Goal: Task Accomplishment & Management: Use online tool/utility

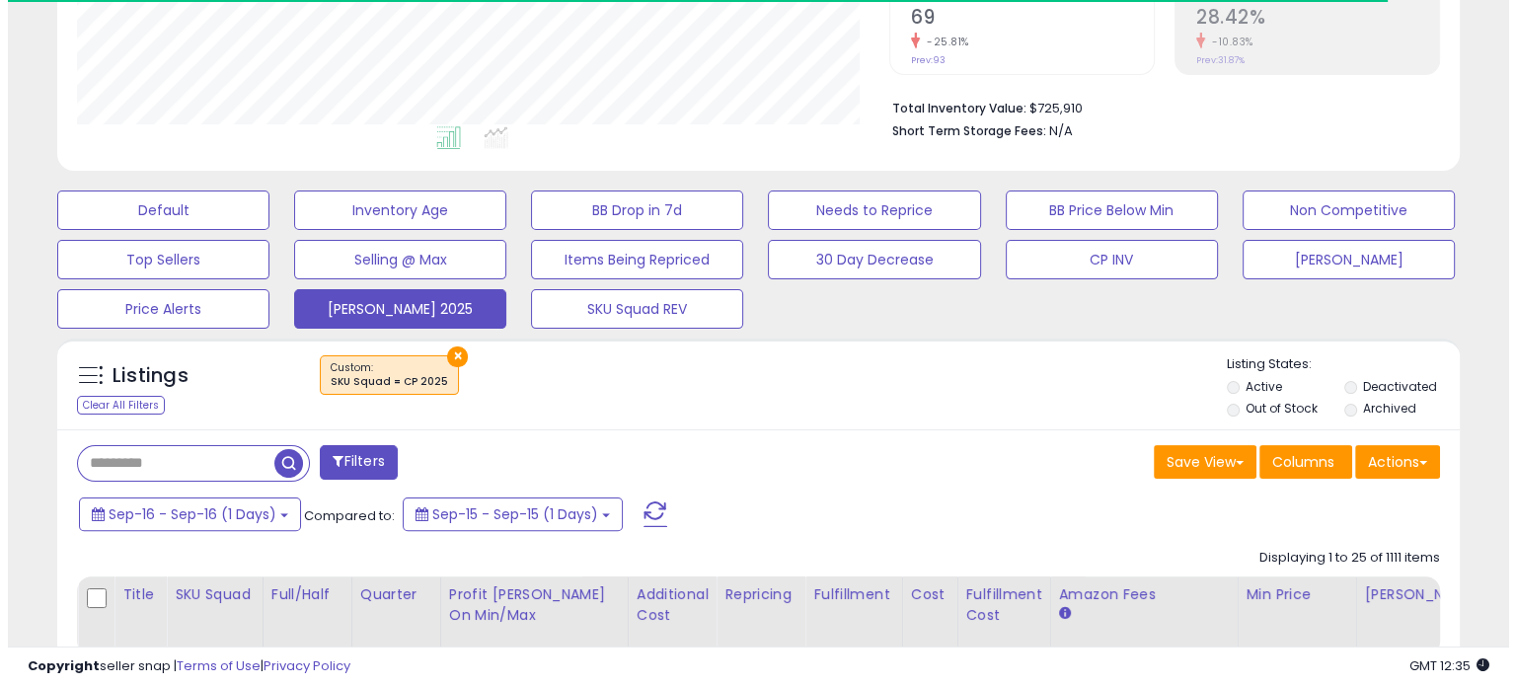
scroll to position [404, 811]
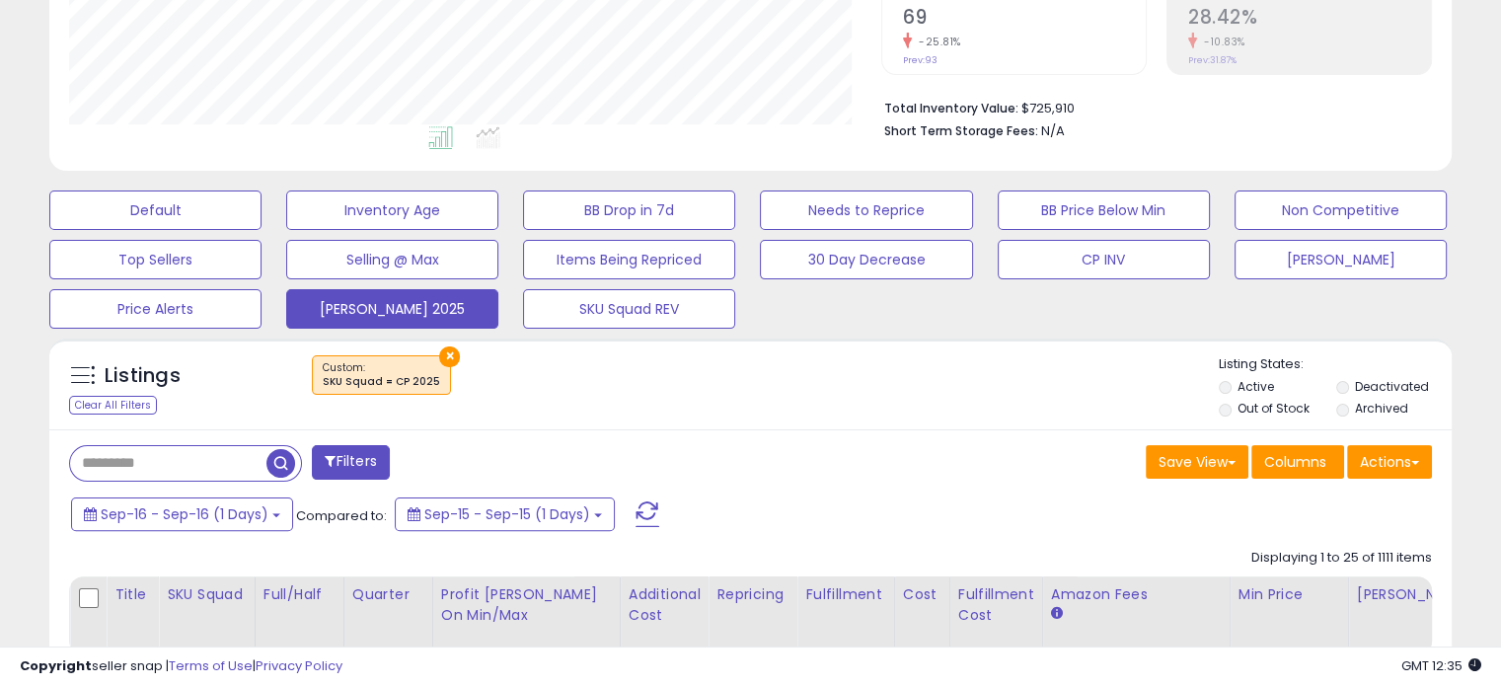
click at [642, 501] on span at bounding box center [647, 514] width 24 height 26
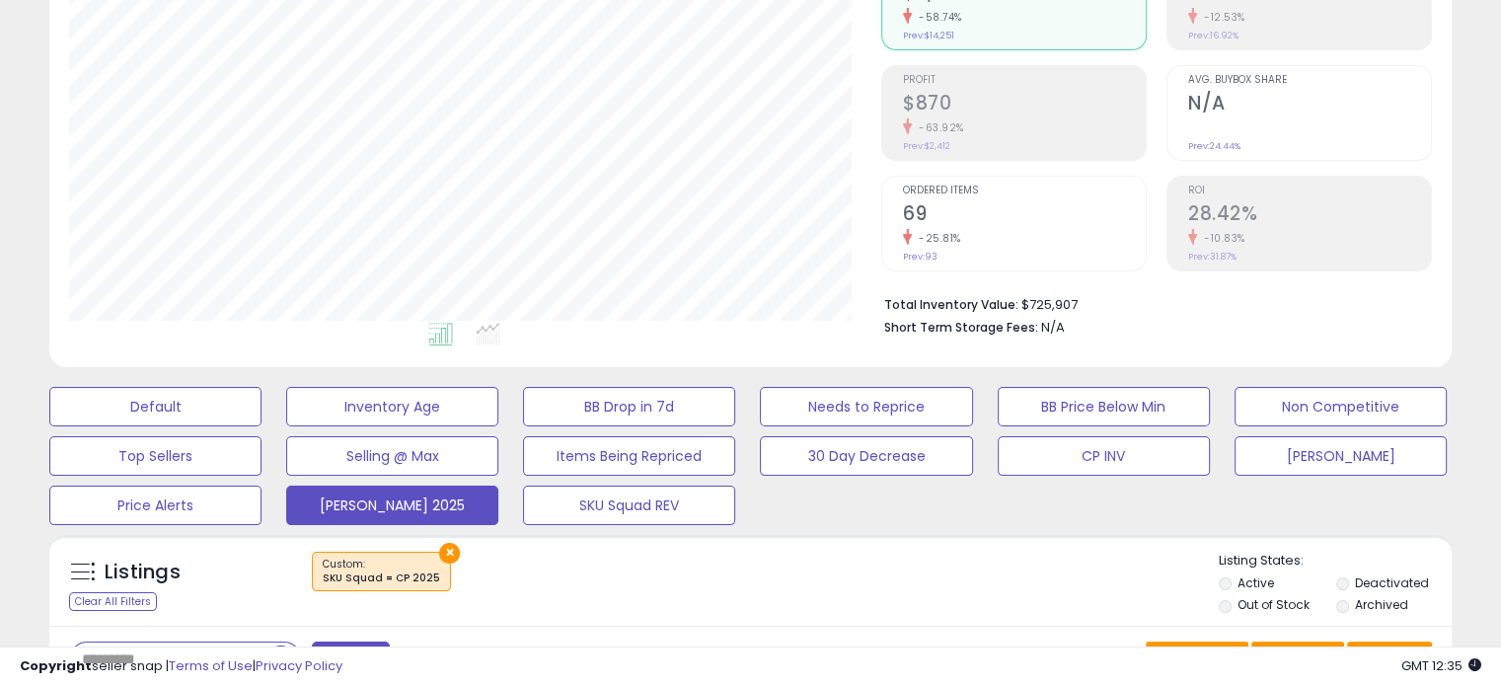
scroll to position [109, 0]
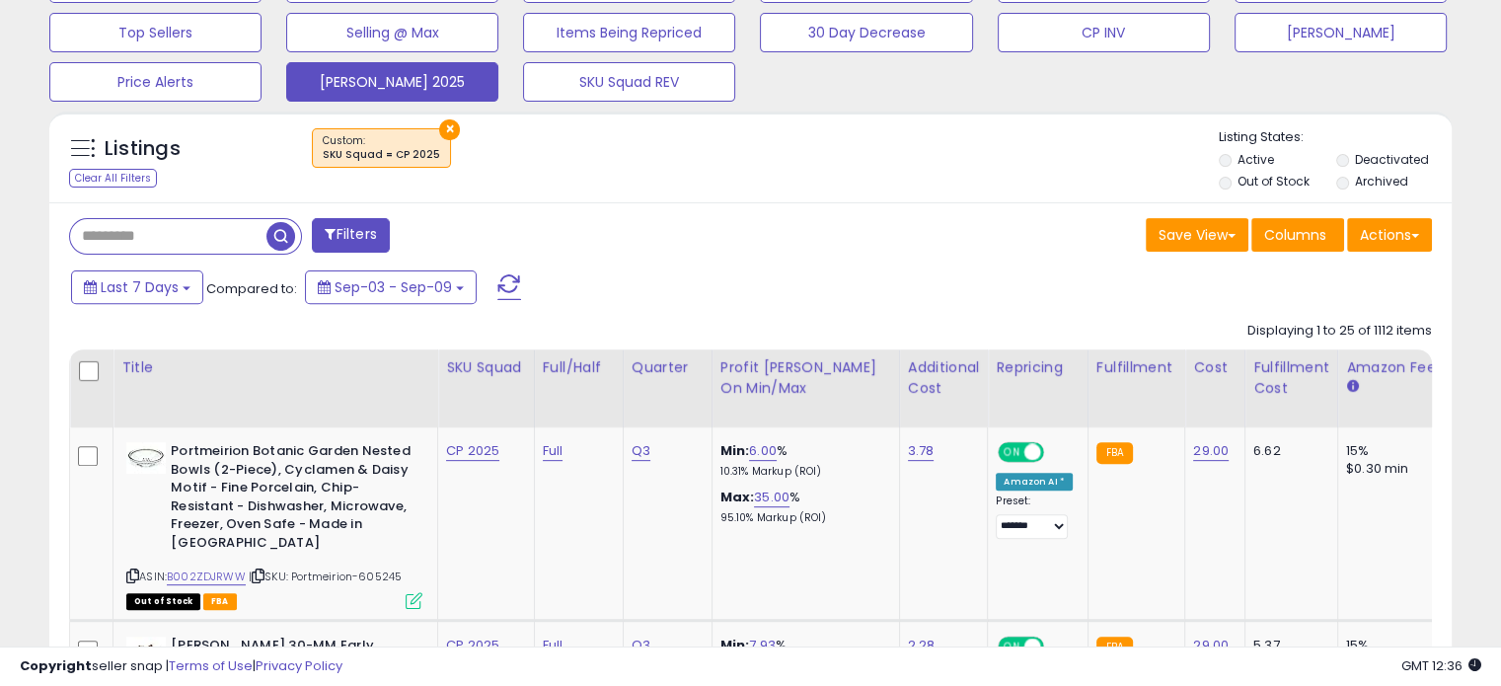
scroll to position [671, 0]
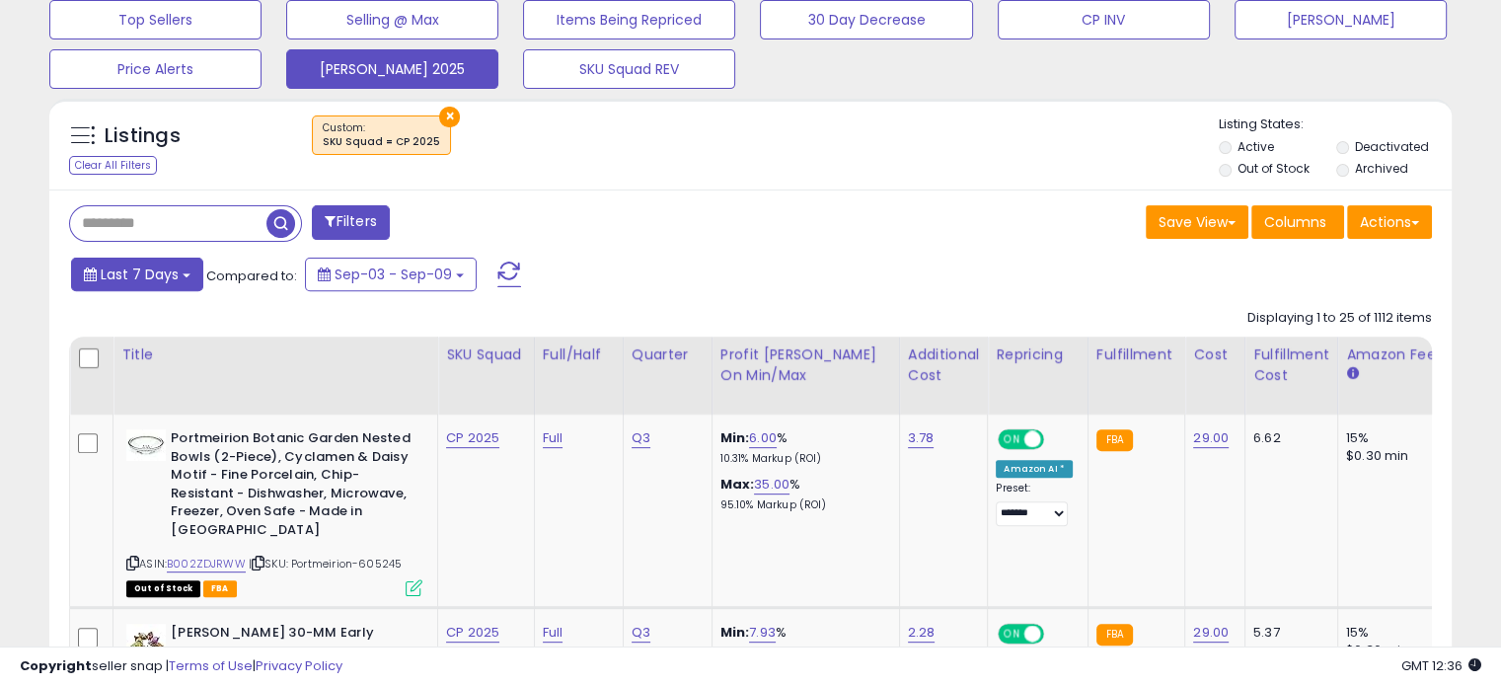
click at [174, 284] on button "Last 7 Days" at bounding box center [137, 275] width 132 height 34
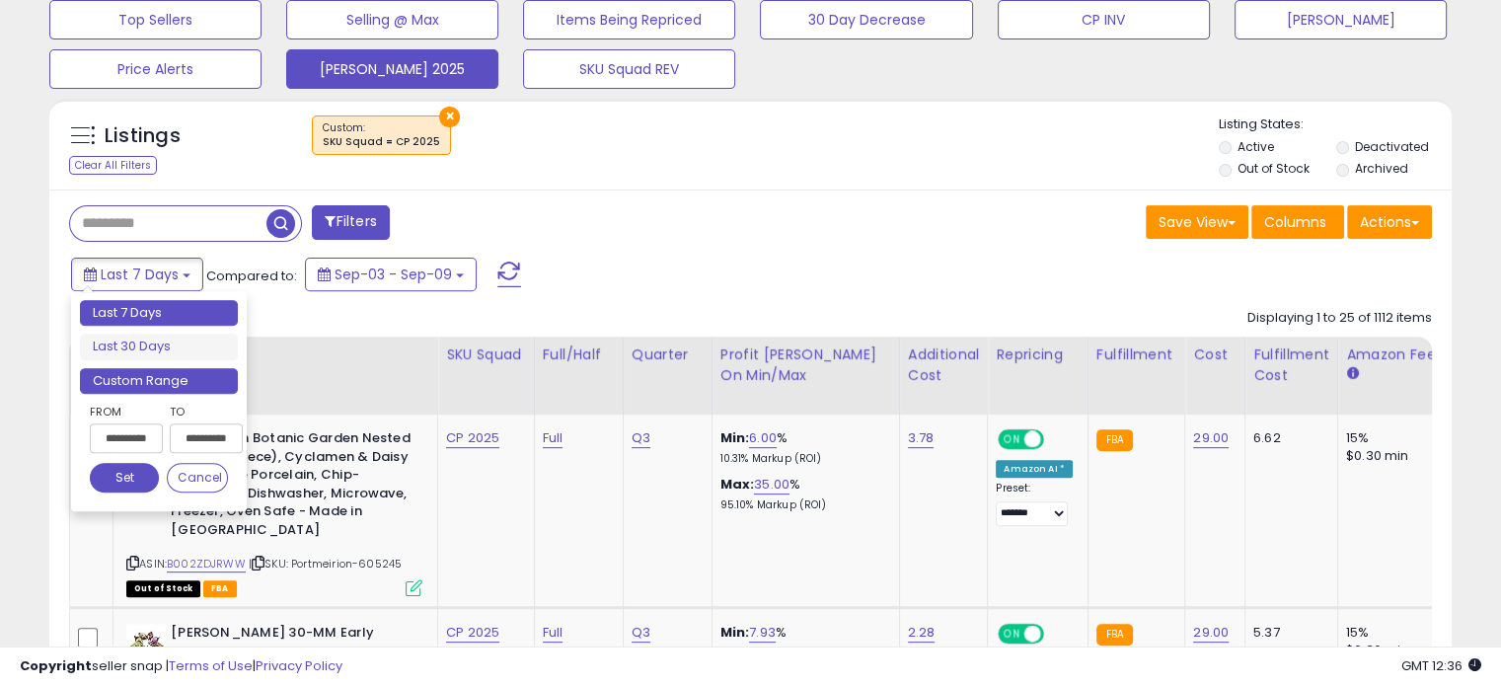
click at [200, 378] on li "Custom Range" at bounding box center [159, 381] width 158 height 27
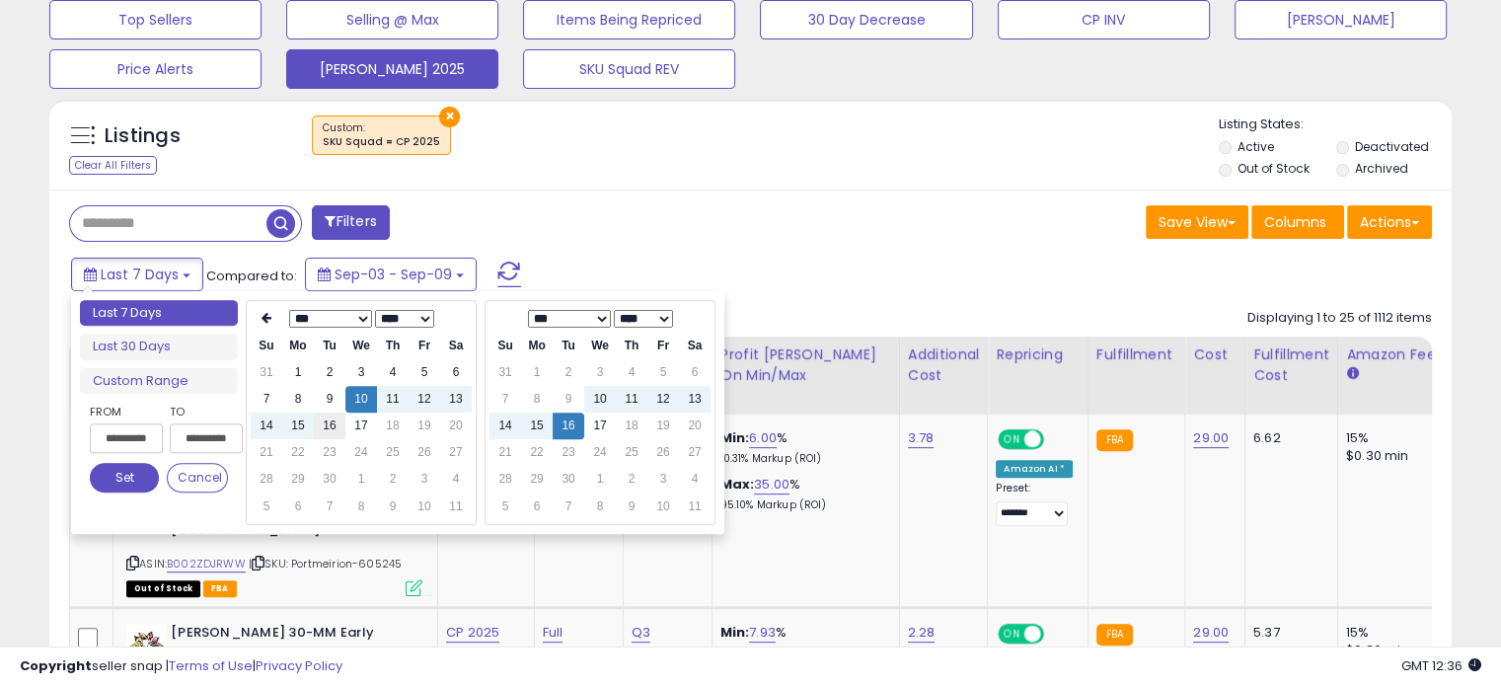
click at [322, 421] on td "16" at bounding box center [330, 425] width 32 height 27
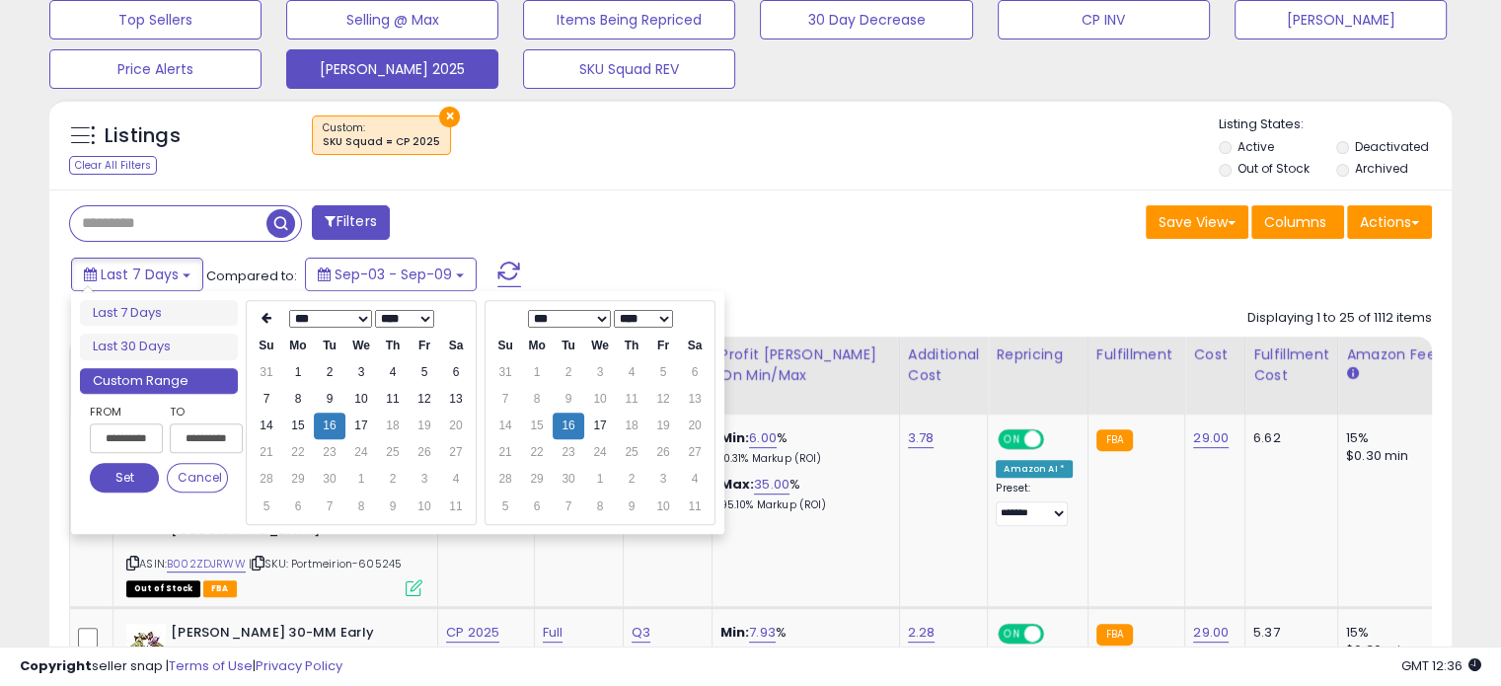
type input "**********"
click at [110, 477] on button "Set" at bounding box center [124, 478] width 69 height 30
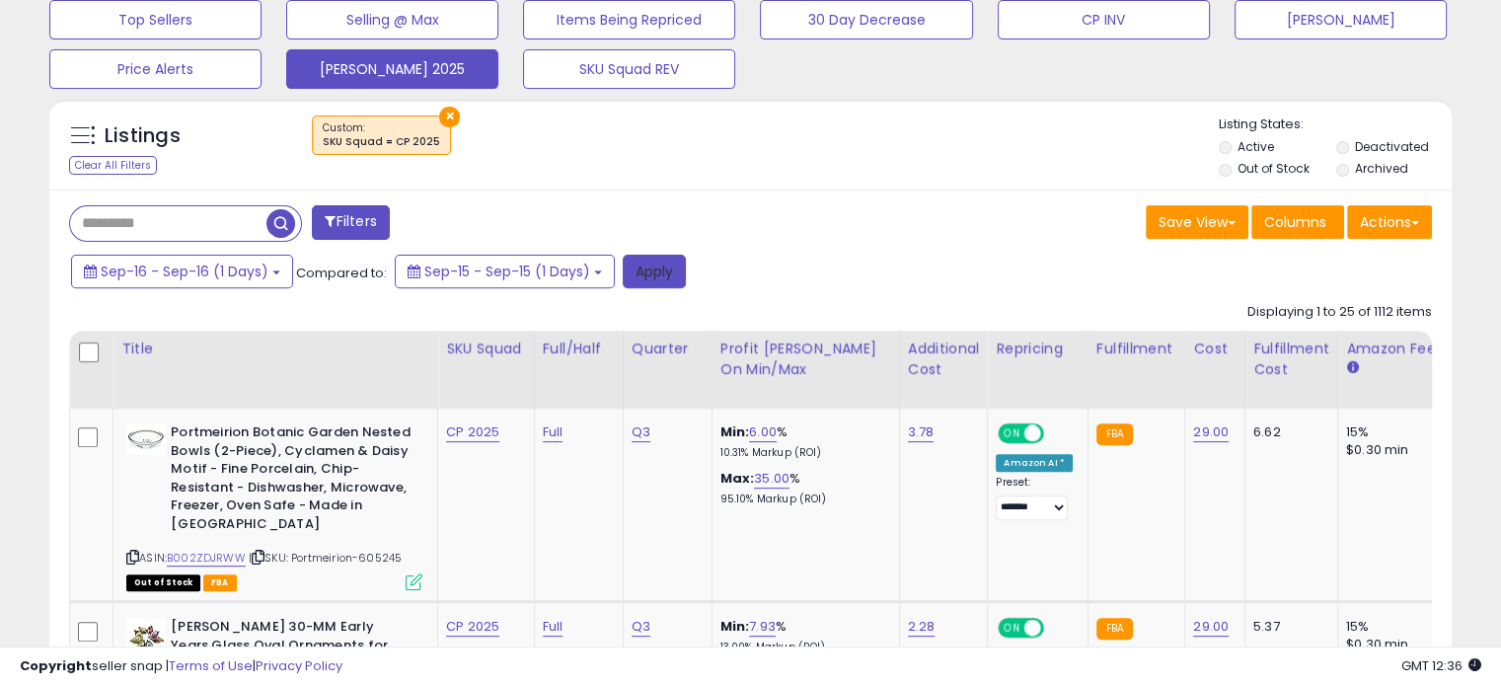
click at [667, 274] on button "Apply" at bounding box center [654, 272] width 63 height 34
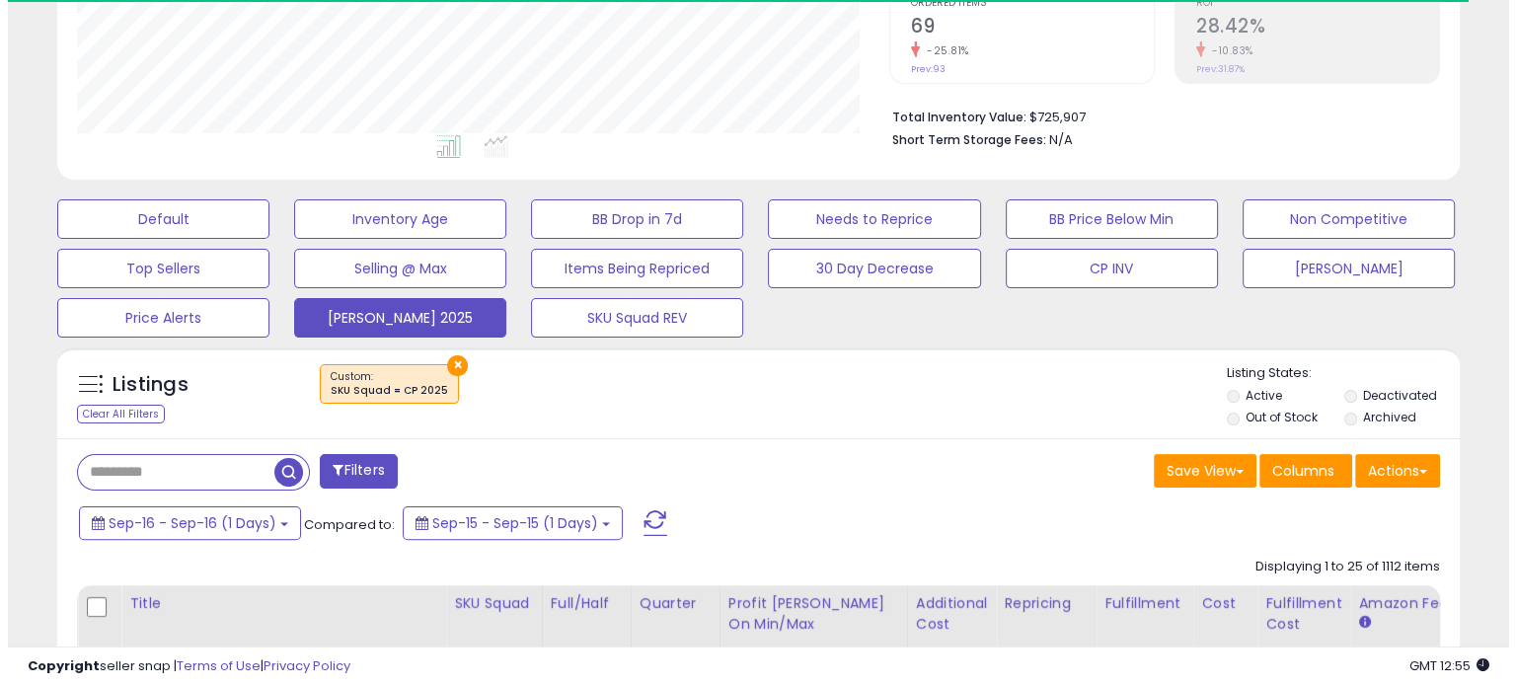
scroll to position [427, 0]
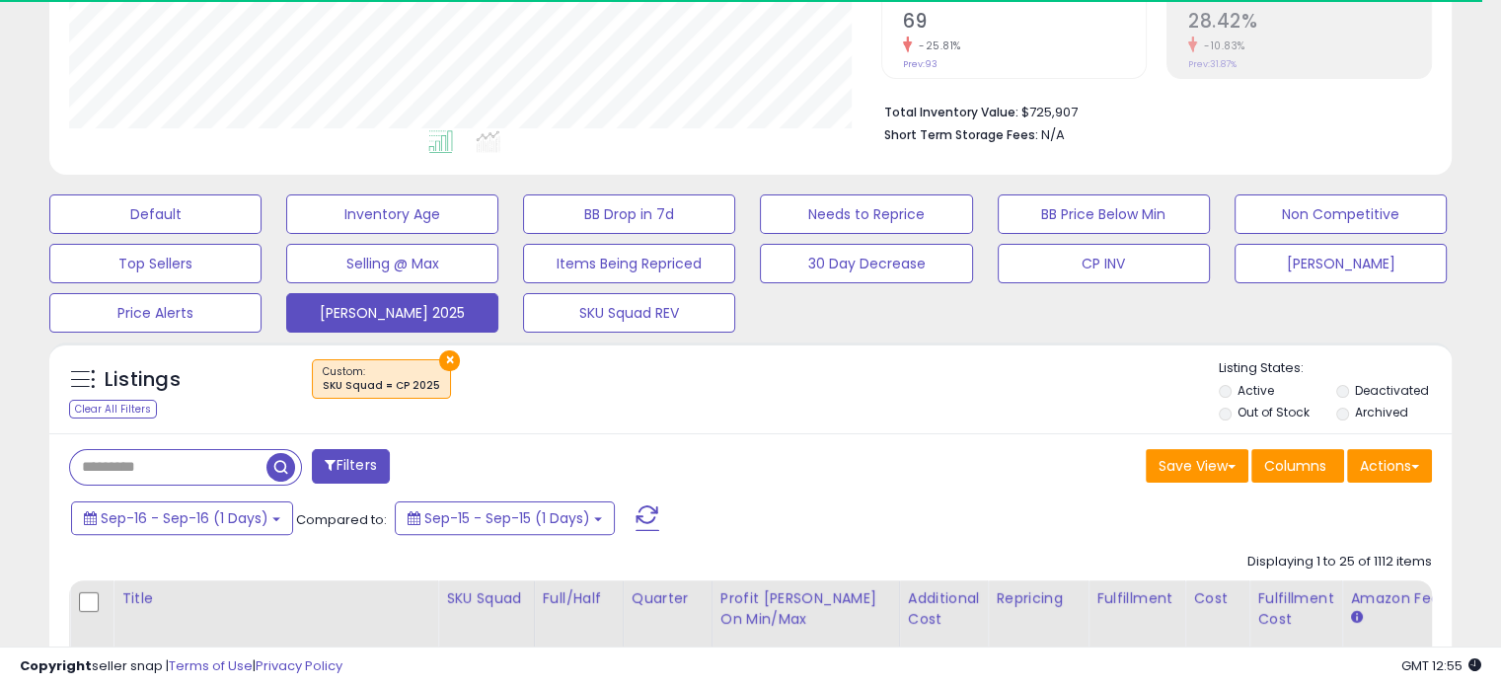
click at [652, 520] on span at bounding box center [647, 518] width 24 height 26
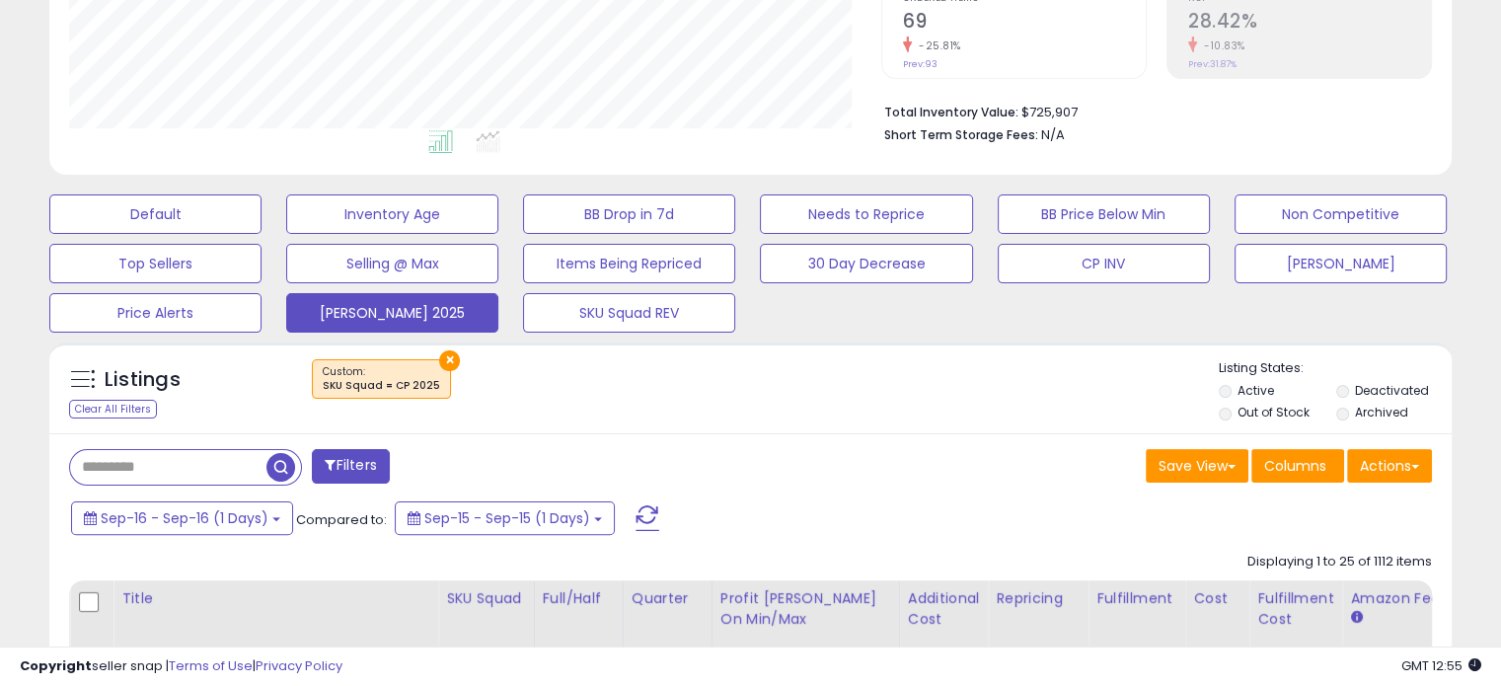
scroll to position [404, 811]
